Goal: Use online tool/utility: Utilize a website feature to perform a specific function

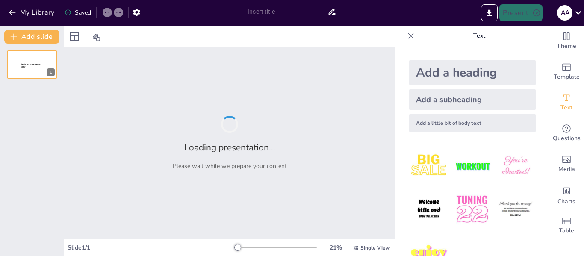
type input "Análisis de las Propiedades Mecánicas del Hormigón con Agregados Reciclados"
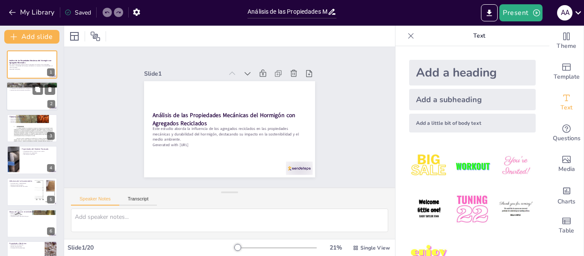
checkbox input "true"
click at [29, 107] on div at bounding box center [31, 96] width 51 height 29
type textarea "La durabilidad del hormigón reciclado es esencial para garantizar que las estru…"
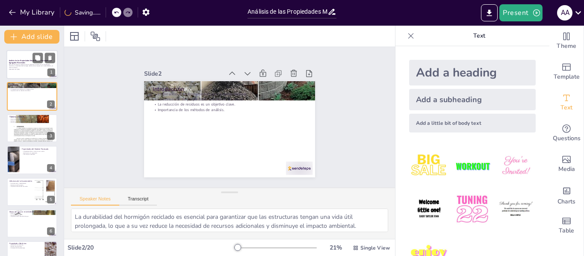
checkbox input "true"
click at [16, 64] on p "Este estudio aborda la influencia de los agregados reciclados en las propiedade…" at bounding box center [32, 66] width 46 height 5
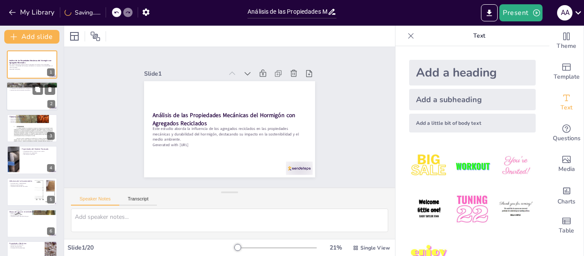
checkbox input "true"
click at [20, 91] on div at bounding box center [31, 96] width 51 height 29
type textarea "La durabilidad del hormigón reciclado es esencial para garantizar que las estru…"
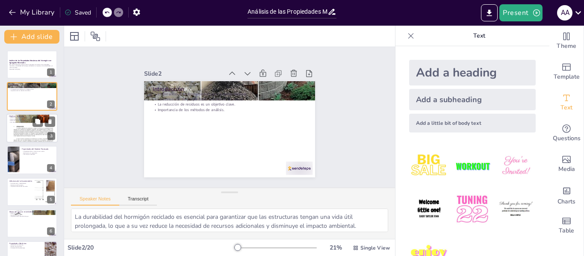
checkbox input "true"
click at [23, 123] on p "Uso de recursos naturales." at bounding box center [32, 122] width 46 height 2
type textarea "El análisis de durabilidad permite evaluar cómo los áridos reciclados afectan l…"
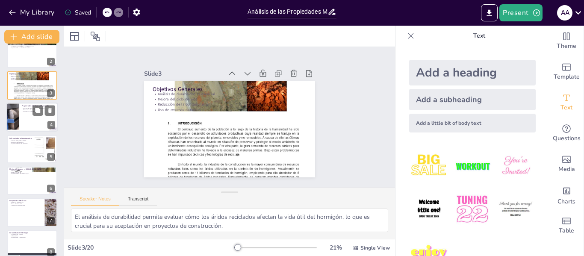
checkbox input "true"
click at [28, 122] on div at bounding box center [31, 117] width 51 height 29
type textarea "Las propiedades físicas y químicas de los áridos reciclados afectan su rendimie…"
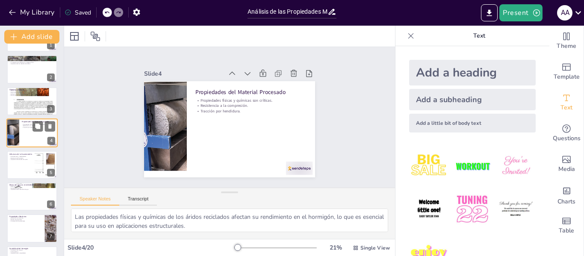
scroll to position [53, 0]
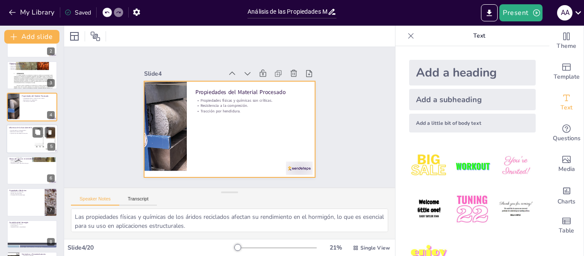
checkbox input "true"
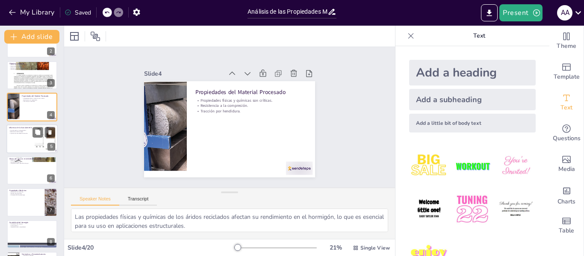
click at [25, 138] on div at bounding box center [31, 138] width 51 height 29
type textarea "La trabajabilidad del hormigón es fundamental para su colocación y compactación…"
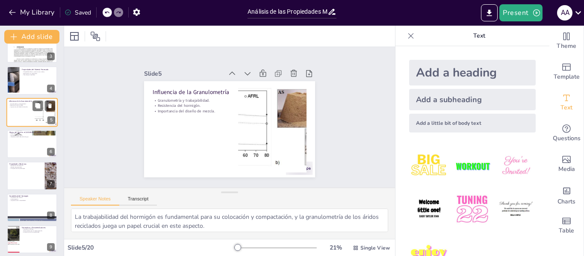
scroll to position [85, 0]
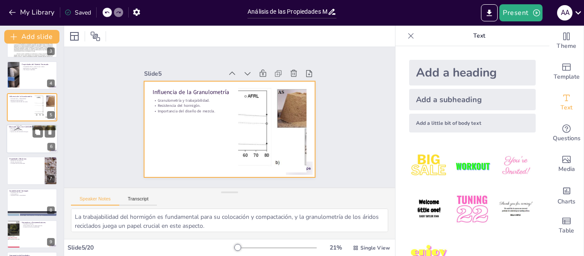
checkbox input "true"
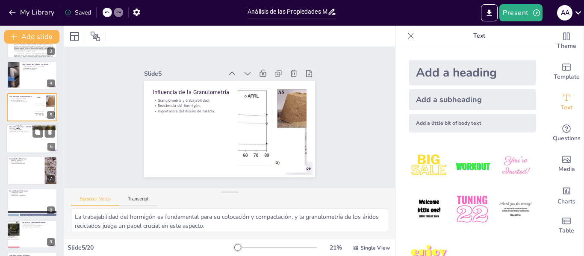
click at [9, 132] on div at bounding box center [31, 138] width 51 height 29
type textarea "La absorción de agua en los áridos reciclados puede ser mayor que en los natura…"
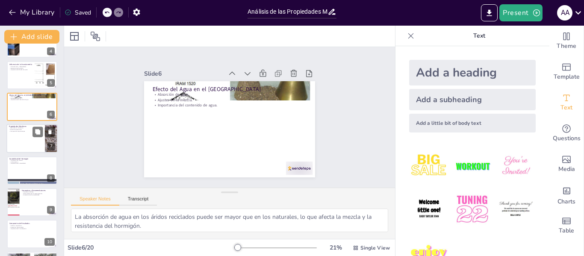
checkbox input "true"
click at [17, 129] on p "Módulo de elasticidad." at bounding box center [25, 130] width 33 height 2
type textarea "Los resultados de resistencia a la compresión y tracción son esenciales para de…"
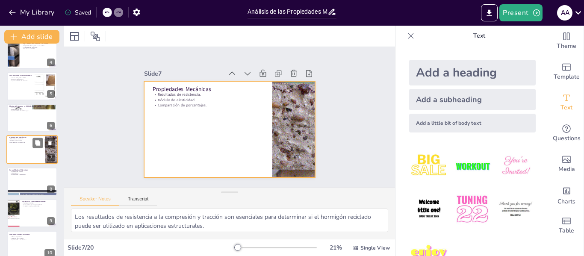
checkbox input "true"
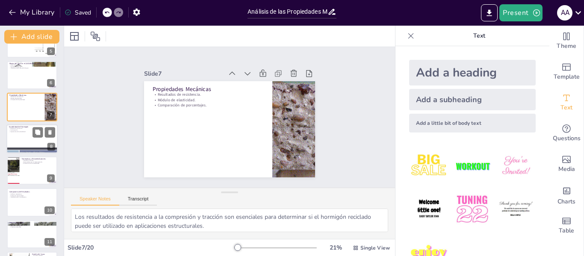
click at [19, 139] on div at bounding box center [31, 138] width 51 height 29
type textarea "La penetración de cloruros es un factor clave que puede comprometer la durabili…"
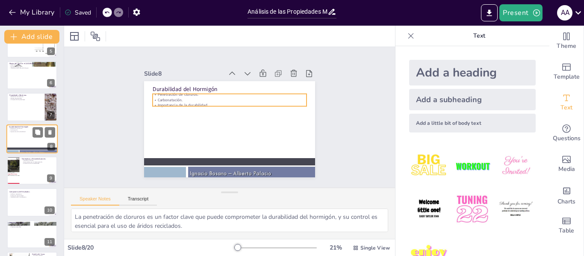
scroll to position [137, 0]
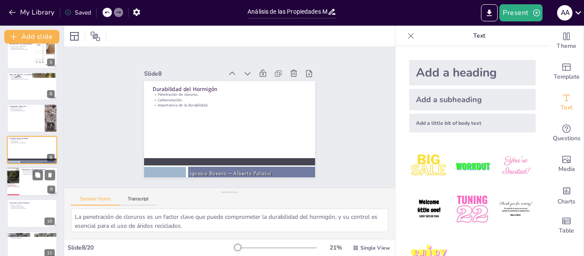
checkbox input "true"
click at [23, 176] on div at bounding box center [31, 181] width 51 height 29
type textarea "Conocer las normativas actuales es fundamental para garantizar que el uso de ár…"
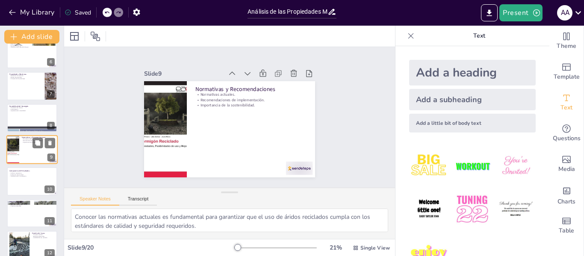
scroll to position [297, 0]
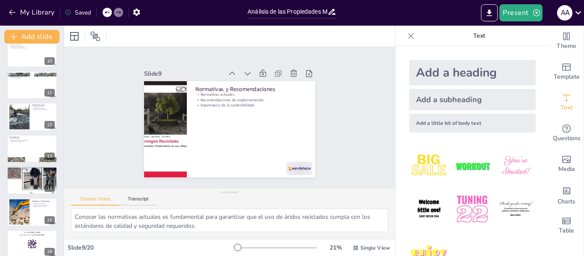
click at [15, 132] on div "Análisis de las Propiedades Mecánicas del Hormigón con Agregados Reciclados Est…" at bounding box center [32, 69] width 64 height 632
checkbox input "true"
click at [17, 172] on p "Importancia del desarrollo." at bounding box center [32, 173] width 46 height 2
type textarea "Identificar áreas específicas de investigación es crucial para abordar los desa…"
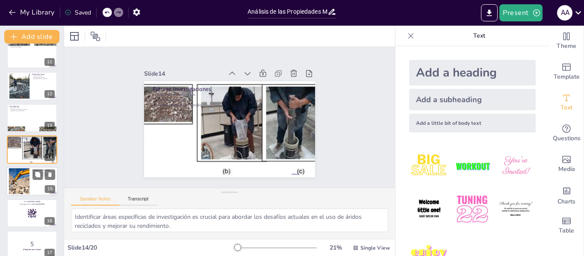
checkbox input "true"
click at [12, 182] on div at bounding box center [19, 181] width 58 height 26
type textarea "Ofrecer un espacio para preguntas permite a la audiencia aclarar dudas y profun…"
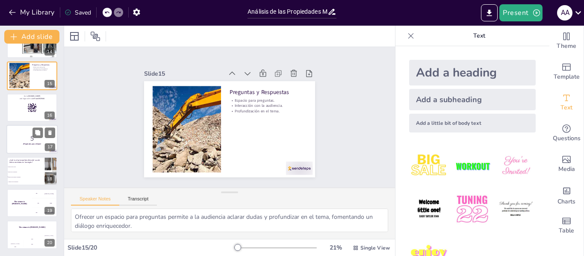
checkbox input "true"
click at [24, 129] on div at bounding box center [31, 139] width 51 height 29
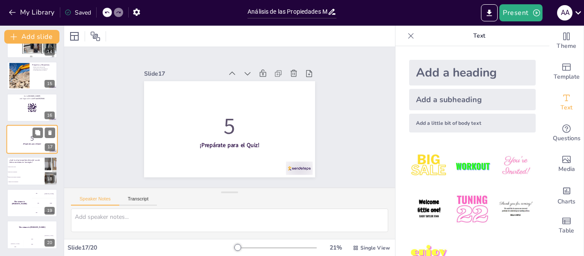
scroll to position [423, 0]
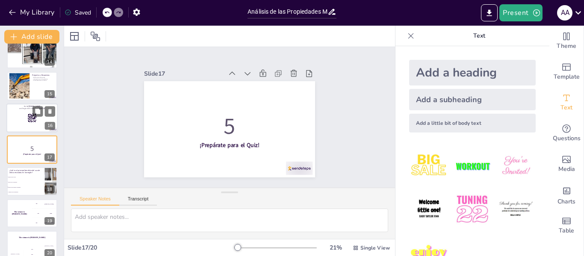
click at [23, 111] on div at bounding box center [31, 117] width 51 height 29
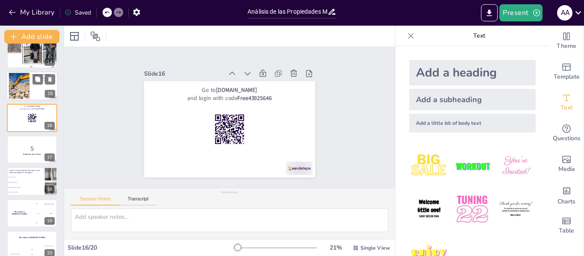
scroll to position [391, 0]
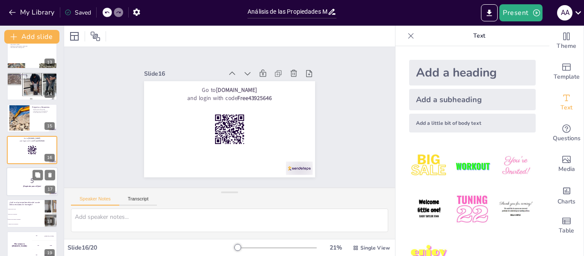
click at [21, 189] on div at bounding box center [31, 181] width 51 height 29
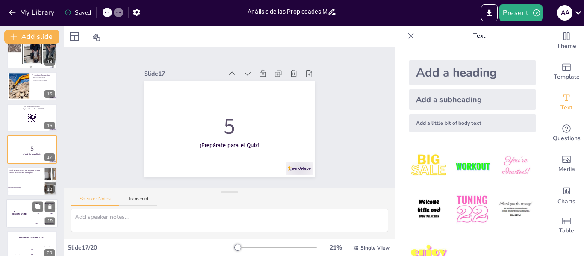
click at [26, 207] on div "The winner is [PERSON_NAME]" at bounding box center [19, 213] width 26 height 29
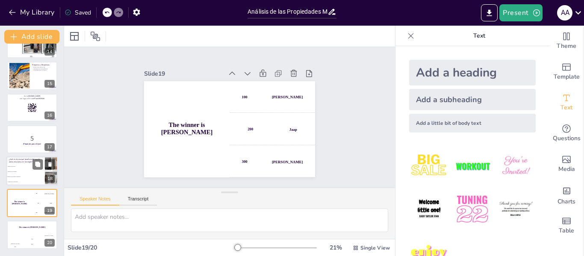
checkbox input "true"
